Goal: Task Accomplishment & Management: Manage account settings

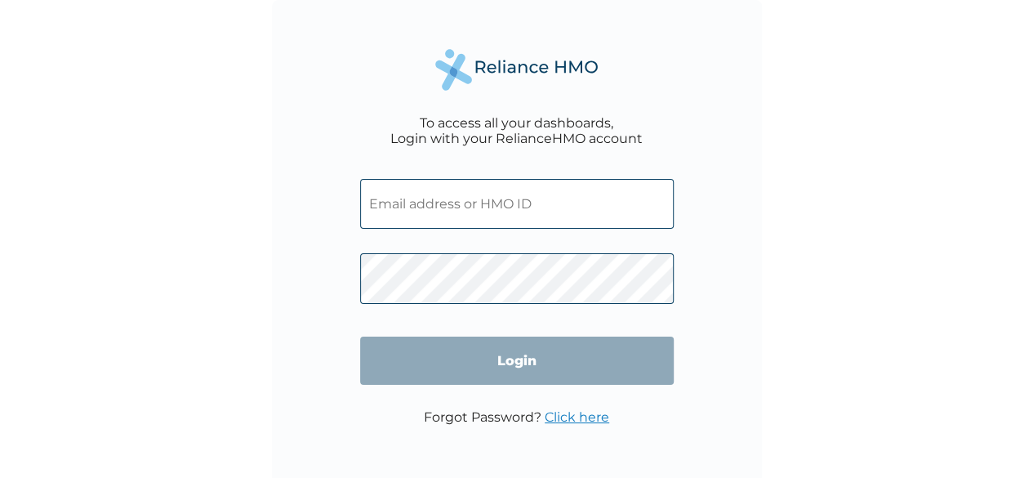
type input "EKL/10013/E"
click at [526, 350] on input "Login" at bounding box center [517, 361] width 314 height 48
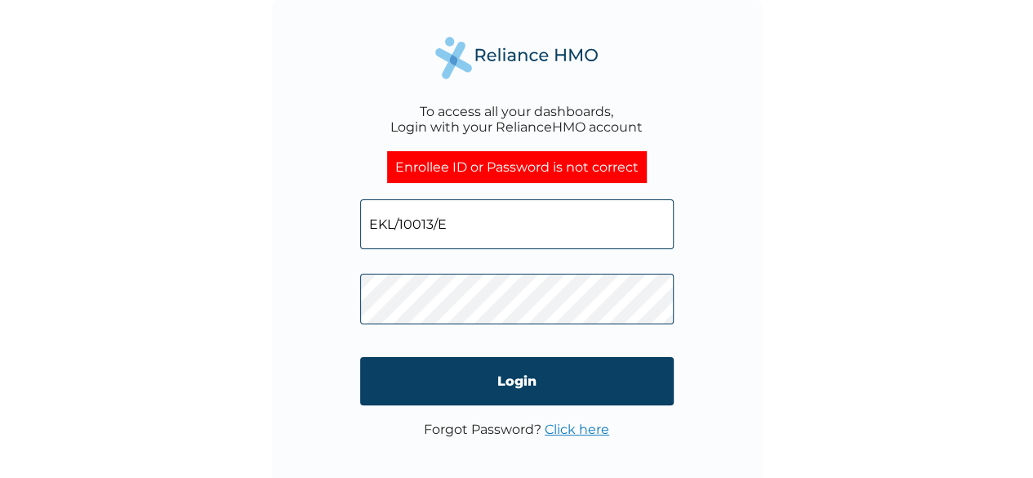
click at [585, 427] on link "Click here" at bounding box center [577, 429] width 65 height 16
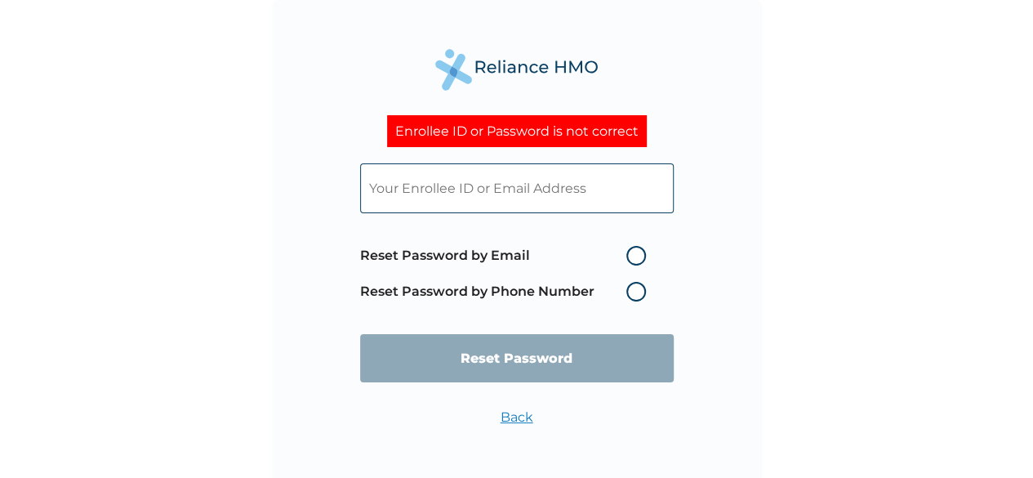
click at [531, 172] on input "text" at bounding box center [517, 188] width 314 height 50
type input "EKL/10013/E"
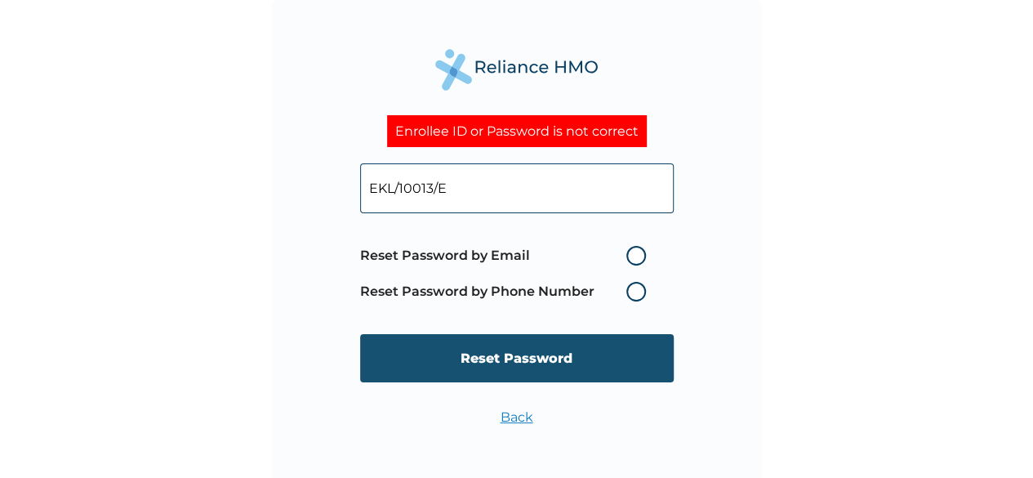
click at [551, 364] on input "Reset Password" at bounding box center [517, 358] width 314 height 48
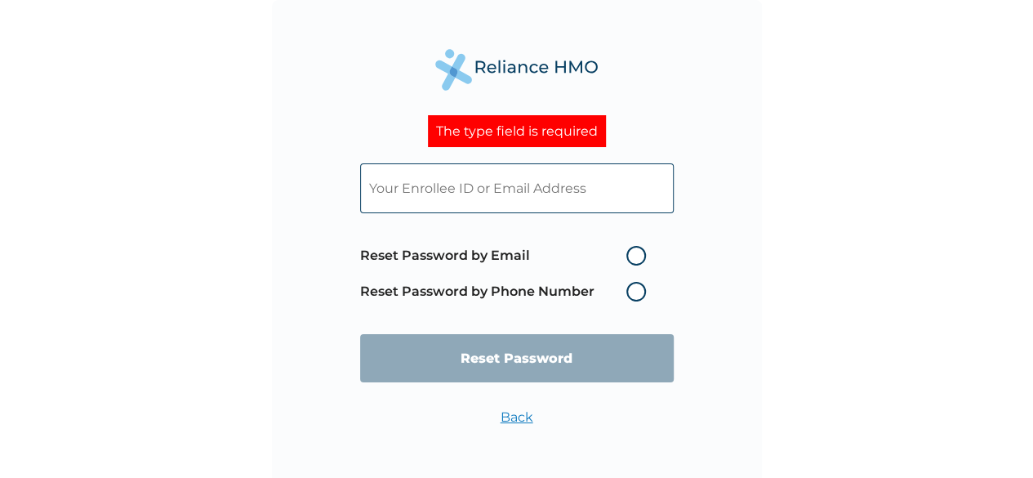
click at [528, 187] on input "text" at bounding box center [517, 188] width 314 height 50
type input "EKL/10013/E"
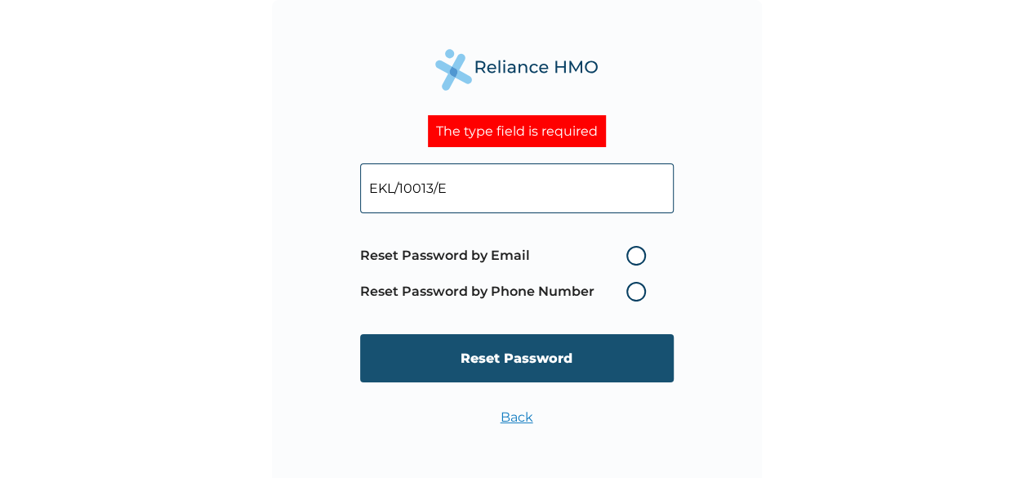
click at [537, 367] on input "Reset Password" at bounding box center [517, 358] width 314 height 48
